Goal: Task Accomplishment & Management: Manage account settings

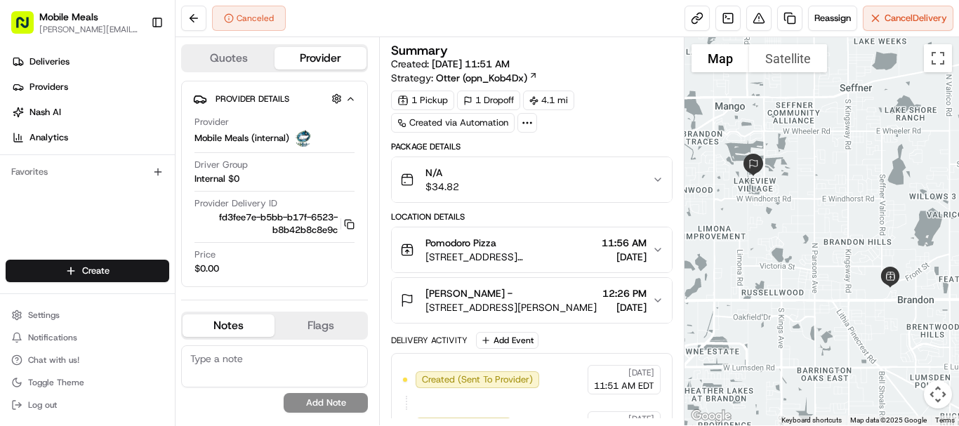
click at [74, 58] on link "Deliveries" at bounding box center [90, 62] width 169 height 22
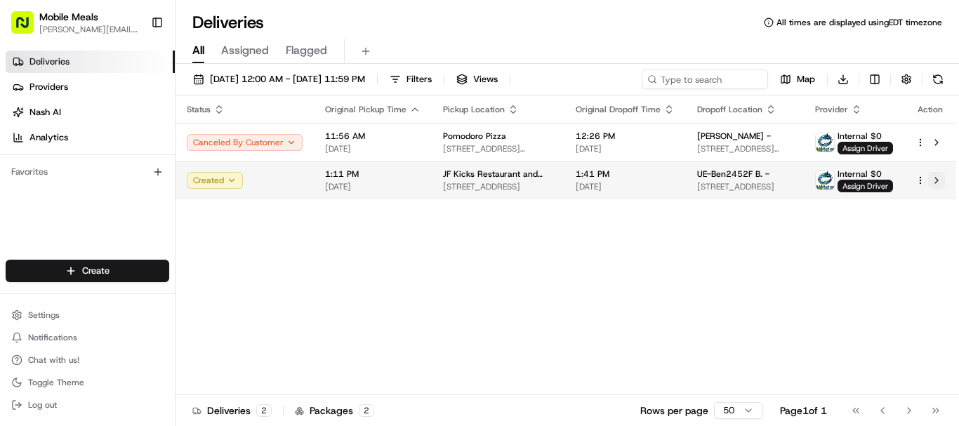
click at [937, 180] on button at bounding box center [936, 180] width 17 height 17
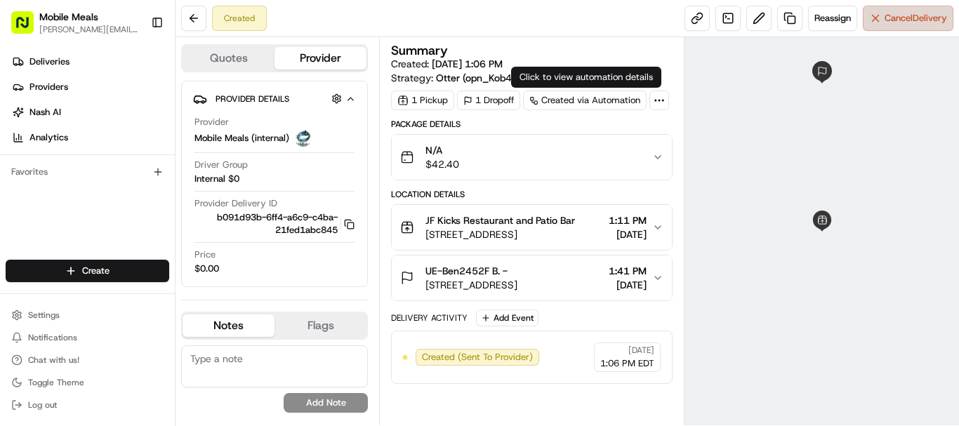
click at [918, 18] on span "Cancel Delivery" at bounding box center [915, 18] width 62 height 13
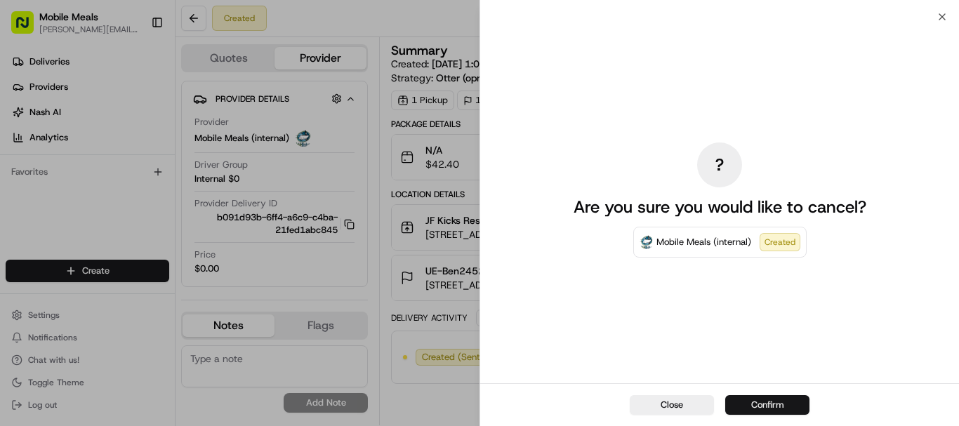
click at [778, 399] on button "Confirm" at bounding box center [767, 405] width 84 height 20
